Goal: Obtain resource: Download file/media

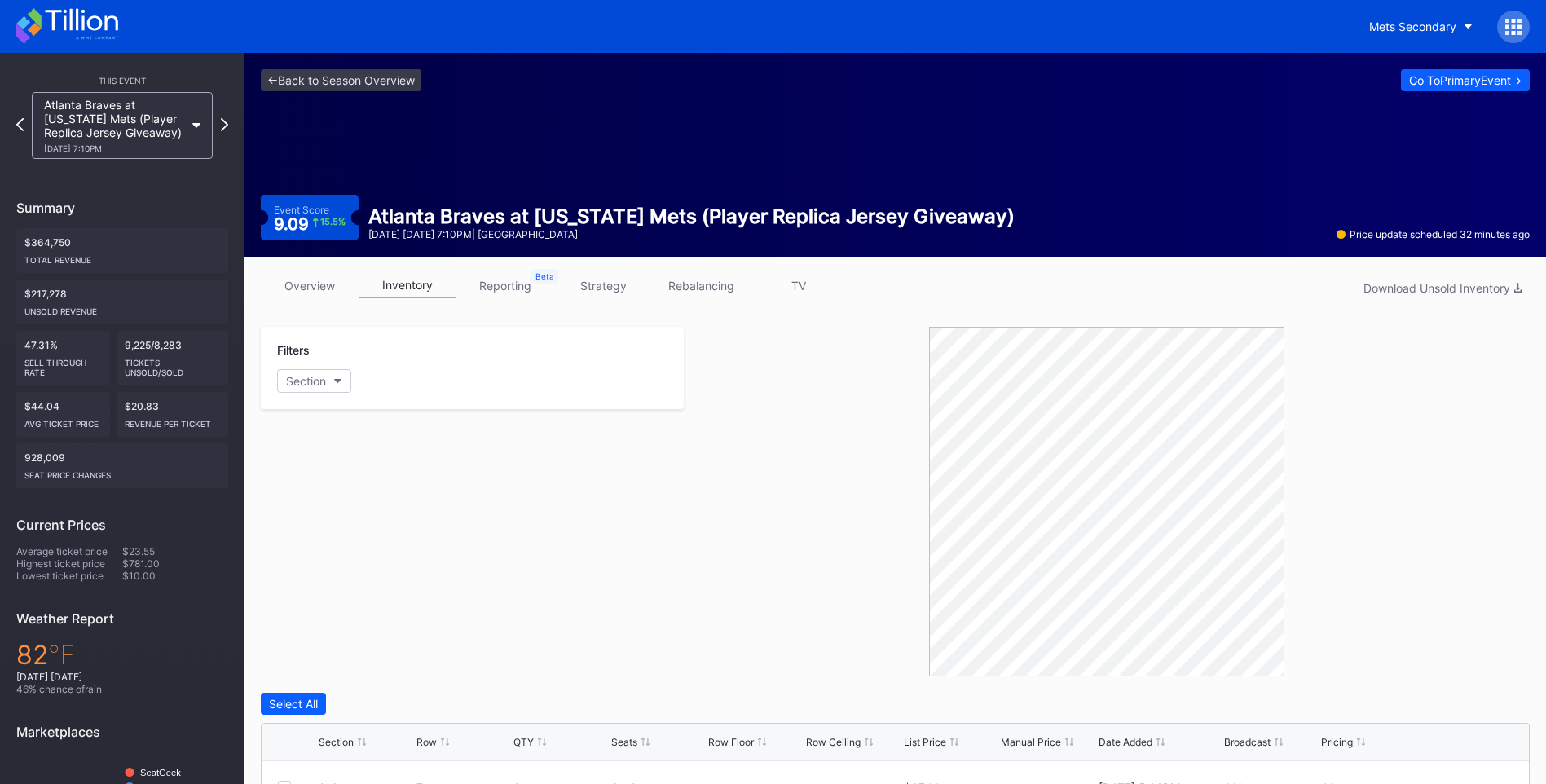
click at [91, 20] on icon at bounding box center [67, 26] width 102 height 36
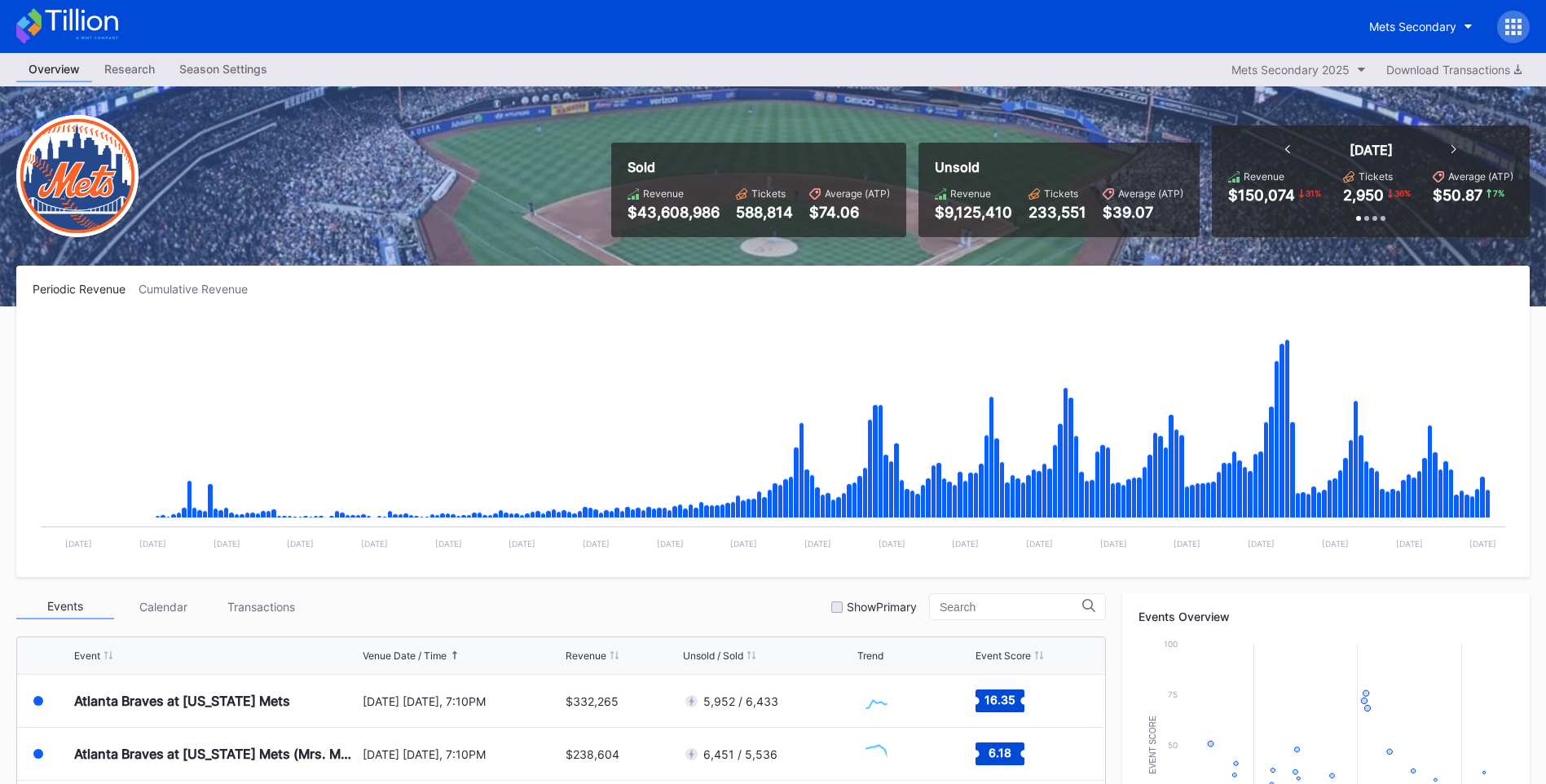
scroll to position [244, 0]
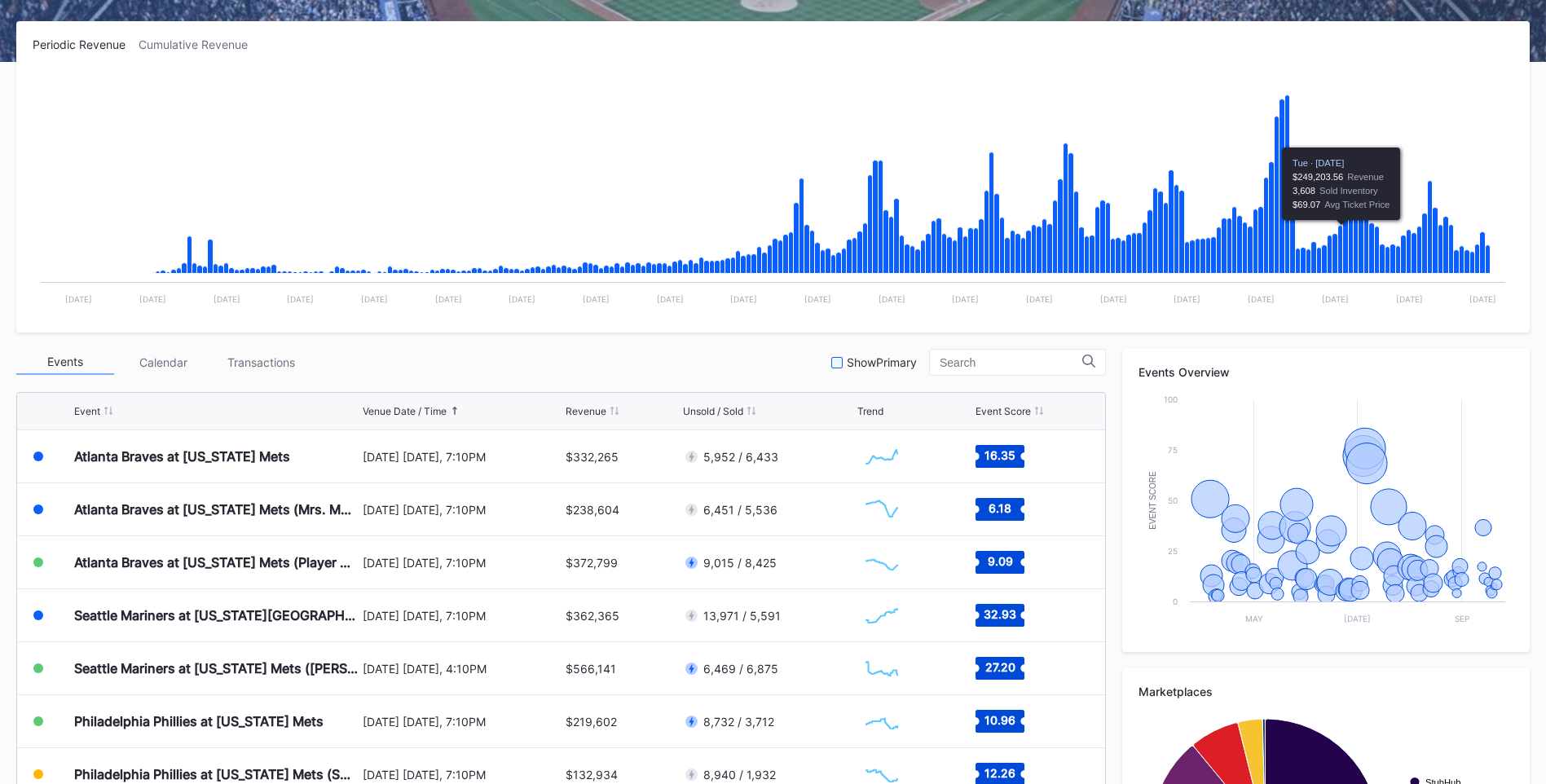
click at [834, 362] on div at bounding box center [836, 362] width 11 height 11
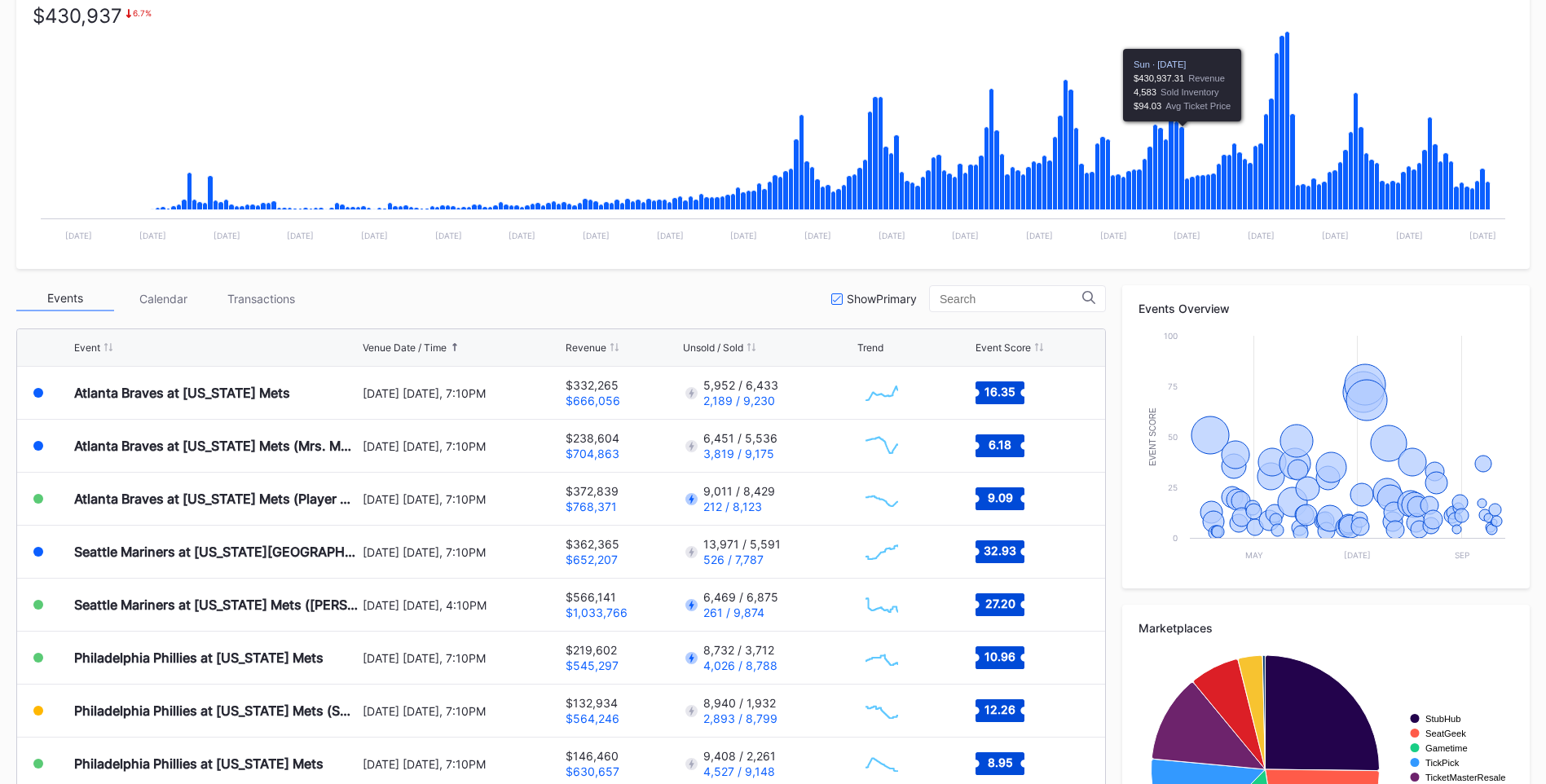
scroll to position [326, 0]
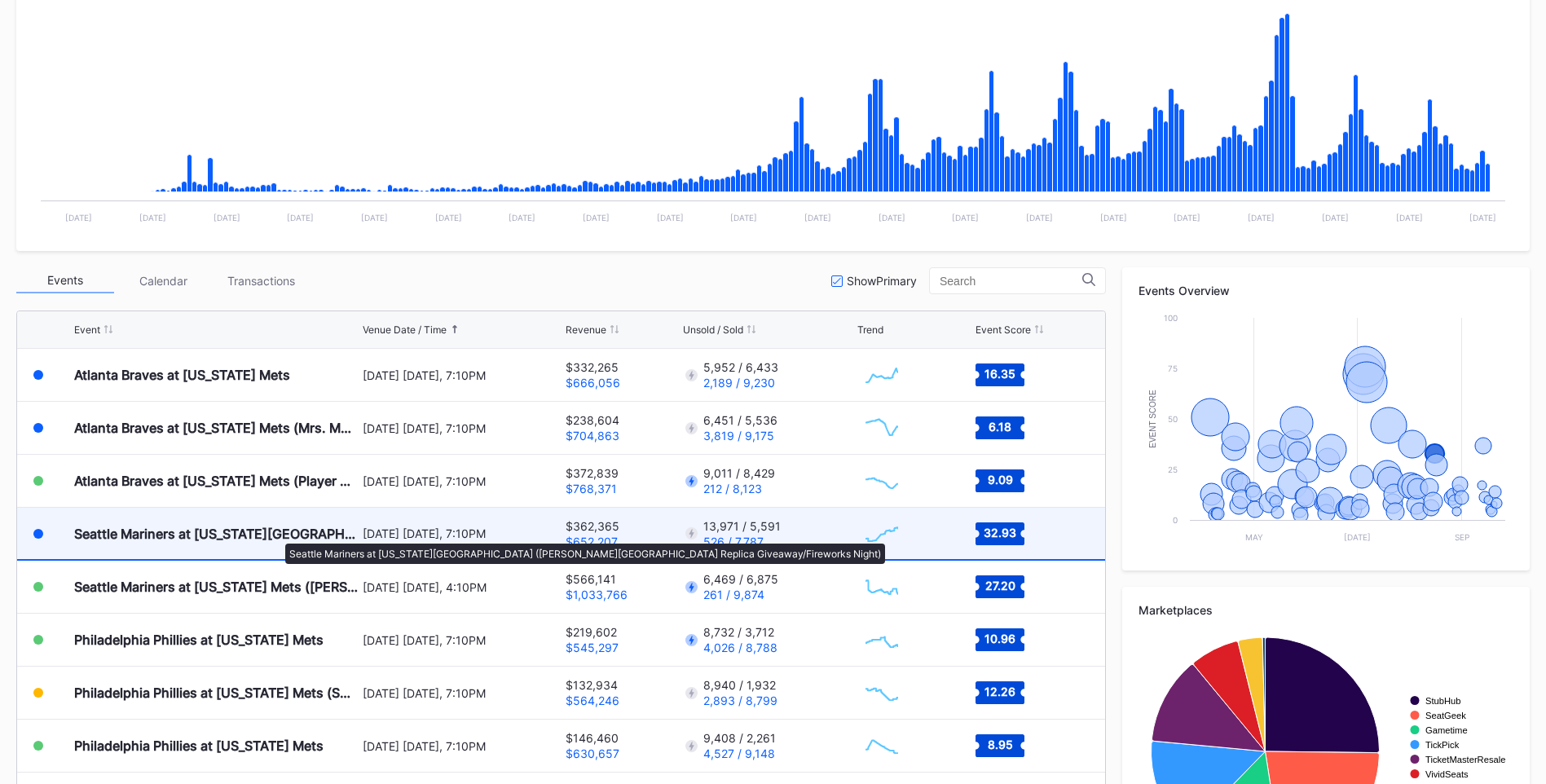
click at [277, 535] on div "Seattle Mariners at [US_STATE][GEOGRAPHIC_DATA] ([PERSON_NAME][GEOGRAPHIC_DATA]…" at bounding box center [216, 533] width 284 height 16
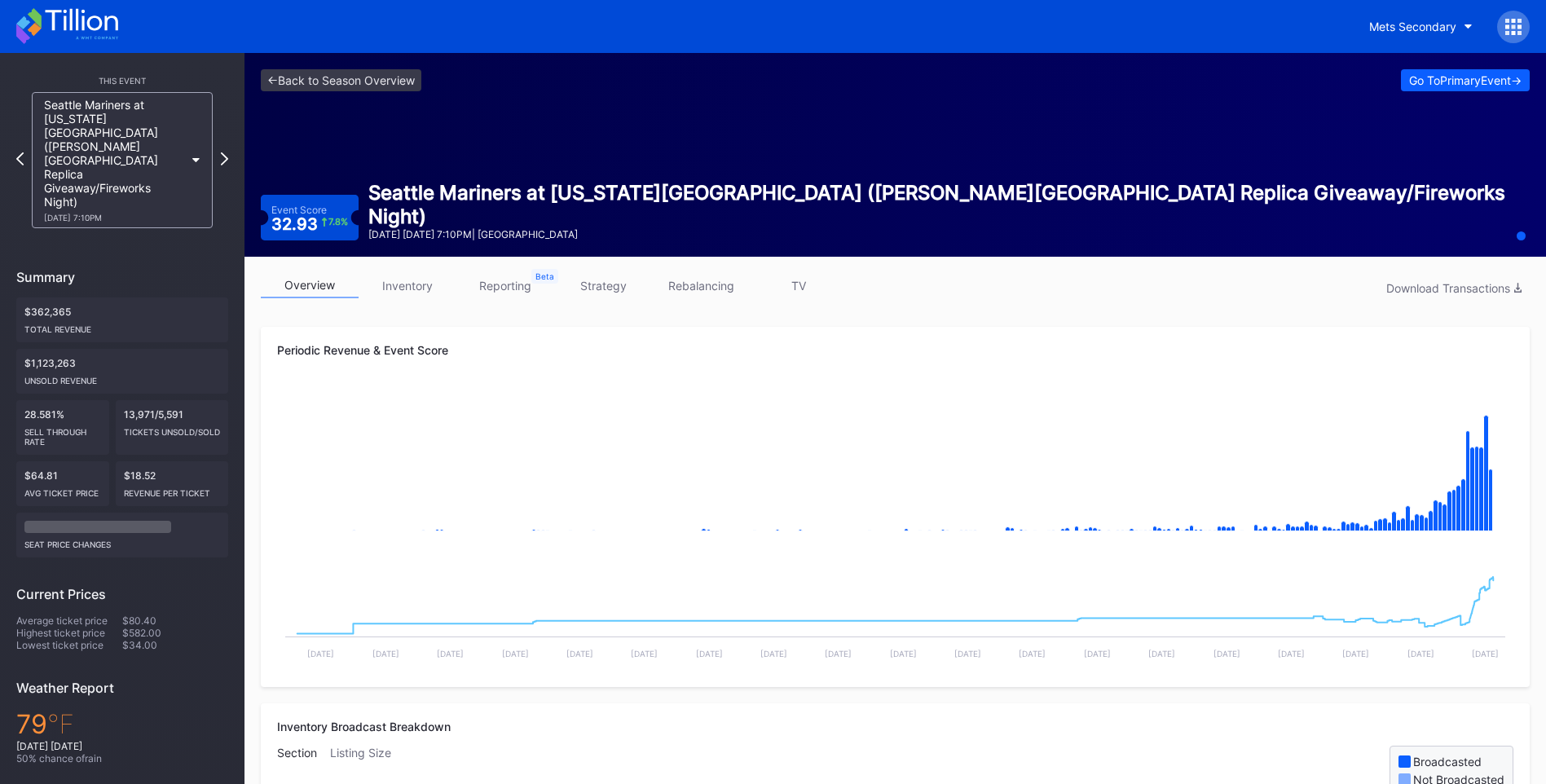
click at [398, 287] on link "inventory" at bounding box center [407, 286] width 97 height 26
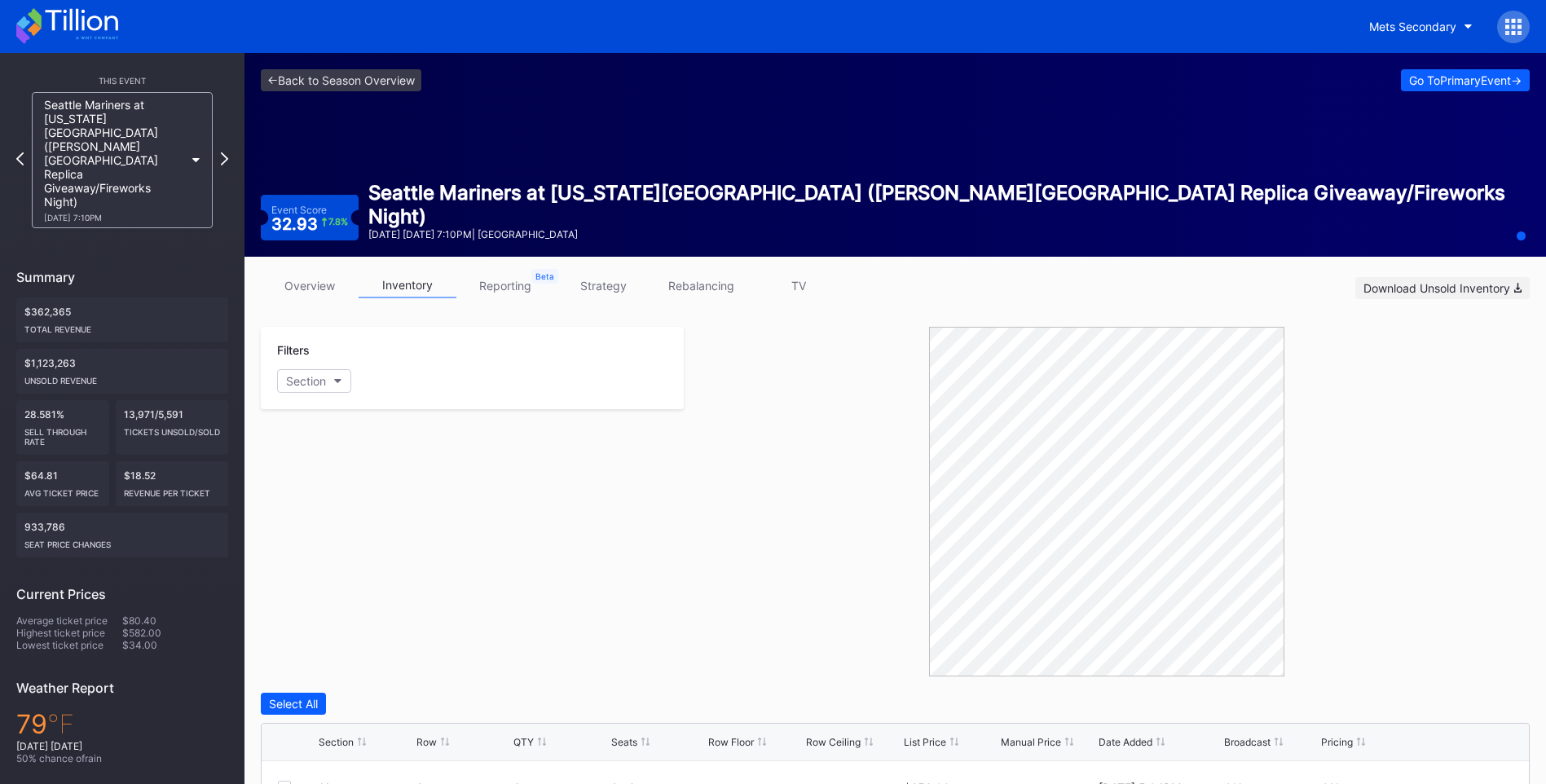
click at [1438, 281] on div "Download Unsold Inventory" at bounding box center [1442, 288] width 158 height 14
